Goal: Task Accomplishment & Management: Manage account settings

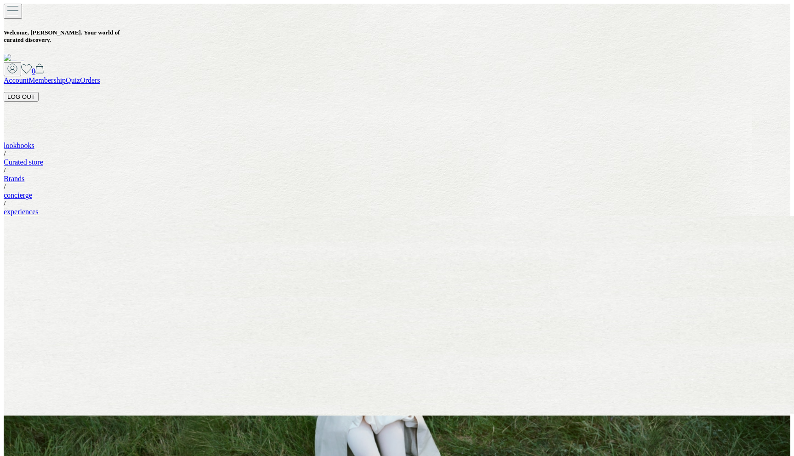
click at [28, 76] on link "Account" at bounding box center [16, 80] width 25 height 8
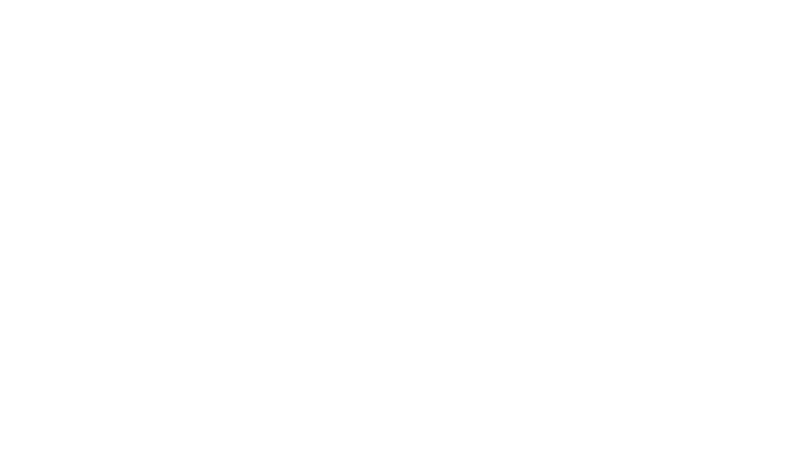
select select "****"
